Goal: Obtain resource: Download file/media

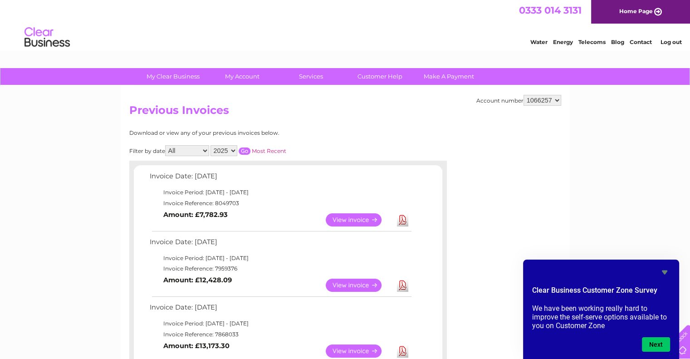
click at [226, 151] on select "2025 2024 2023 2022" at bounding box center [223, 150] width 27 height 11
click at [211, 145] on select "2025 2024 2023 2022" at bounding box center [223, 150] width 27 height 11
click at [243, 146] on div "Filter by date All January February March April May June July August September …" at bounding box center [248, 150] width 238 height 11
click at [243, 147] on input "button" at bounding box center [244, 150] width 12 height 7
click at [233, 152] on select "2025 2024 2023 2022" at bounding box center [223, 150] width 27 height 11
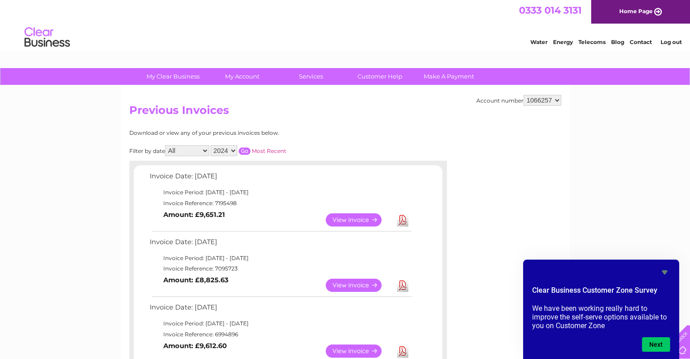
select select "2025"
click at [211, 145] on select "2025 2024 2023 2022" at bounding box center [223, 150] width 27 height 11
click at [226, 149] on select "2025 2024 2023 2022" at bounding box center [223, 150] width 27 height 11
click at [242, 151] on input "button" at bounding box center [244, 150] width 12 height 7
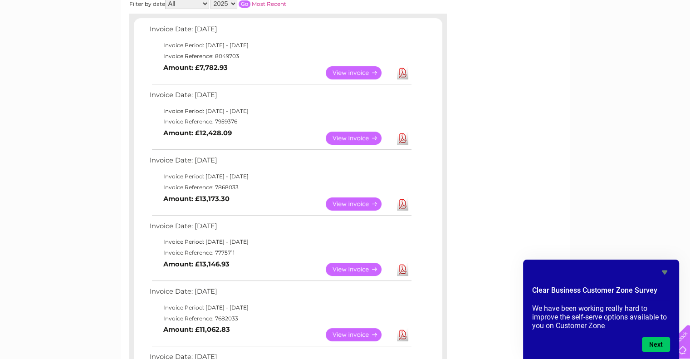
scroll to position [136, 0]
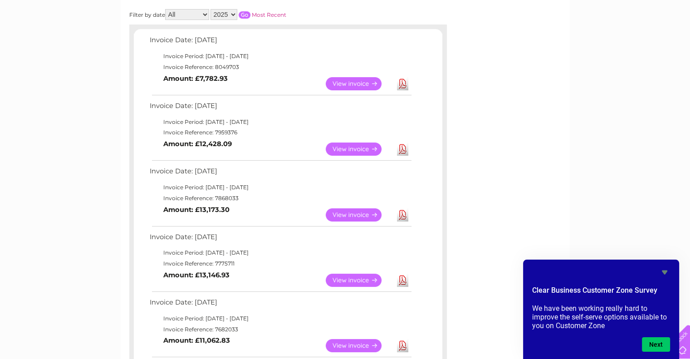
click at [402, 277] on link "Download" at bounding box center [402, 279] width 11 height 13
